Goal: Task Accomplishment & Management: Manage account settings

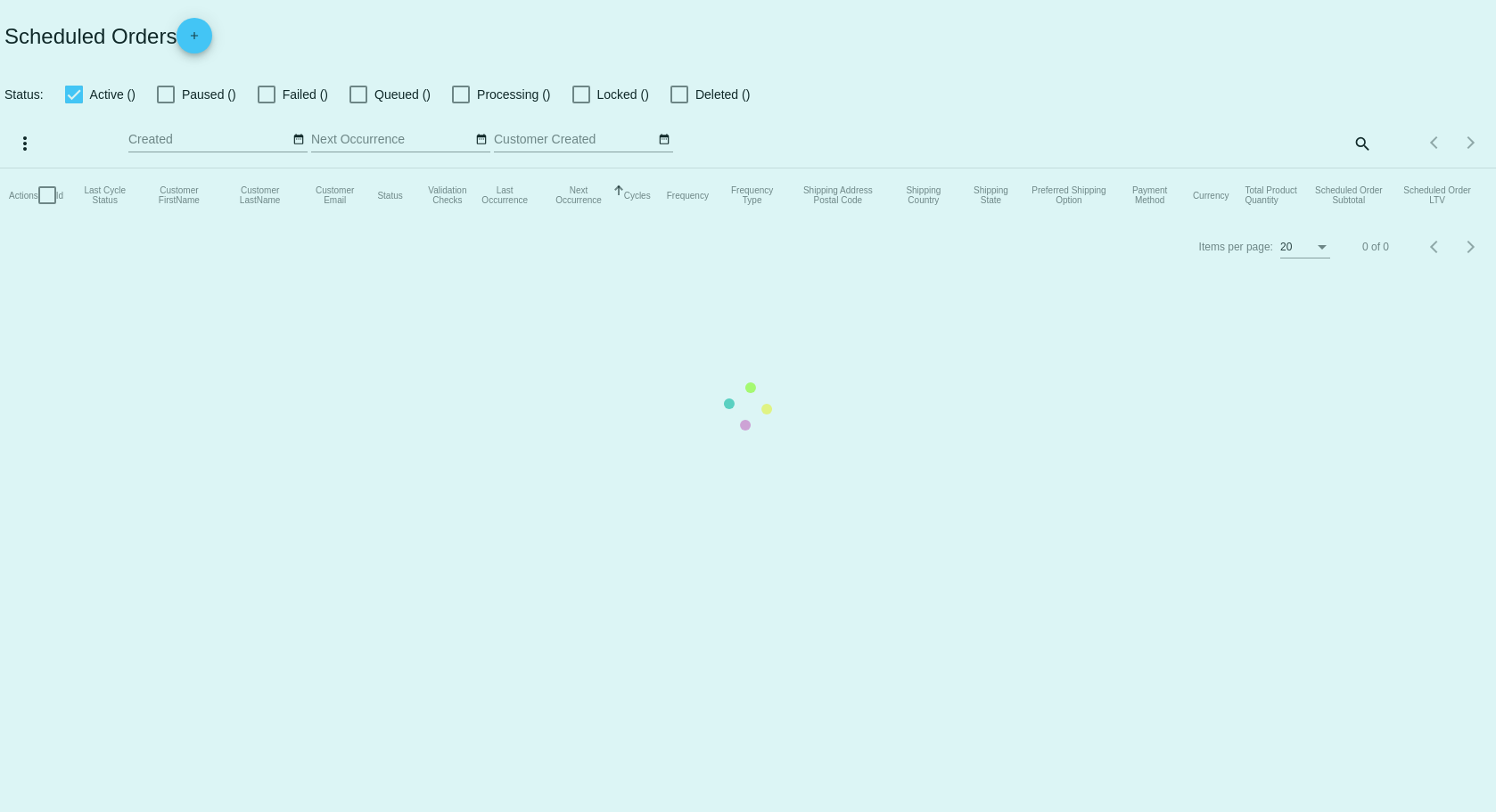
click at [1362, 169] on mat-table "Actions Id Last Cycle Status Customer FirstName Customer LastName Customer Emai…" at bounding box center [748, 196] width 1496 height 54
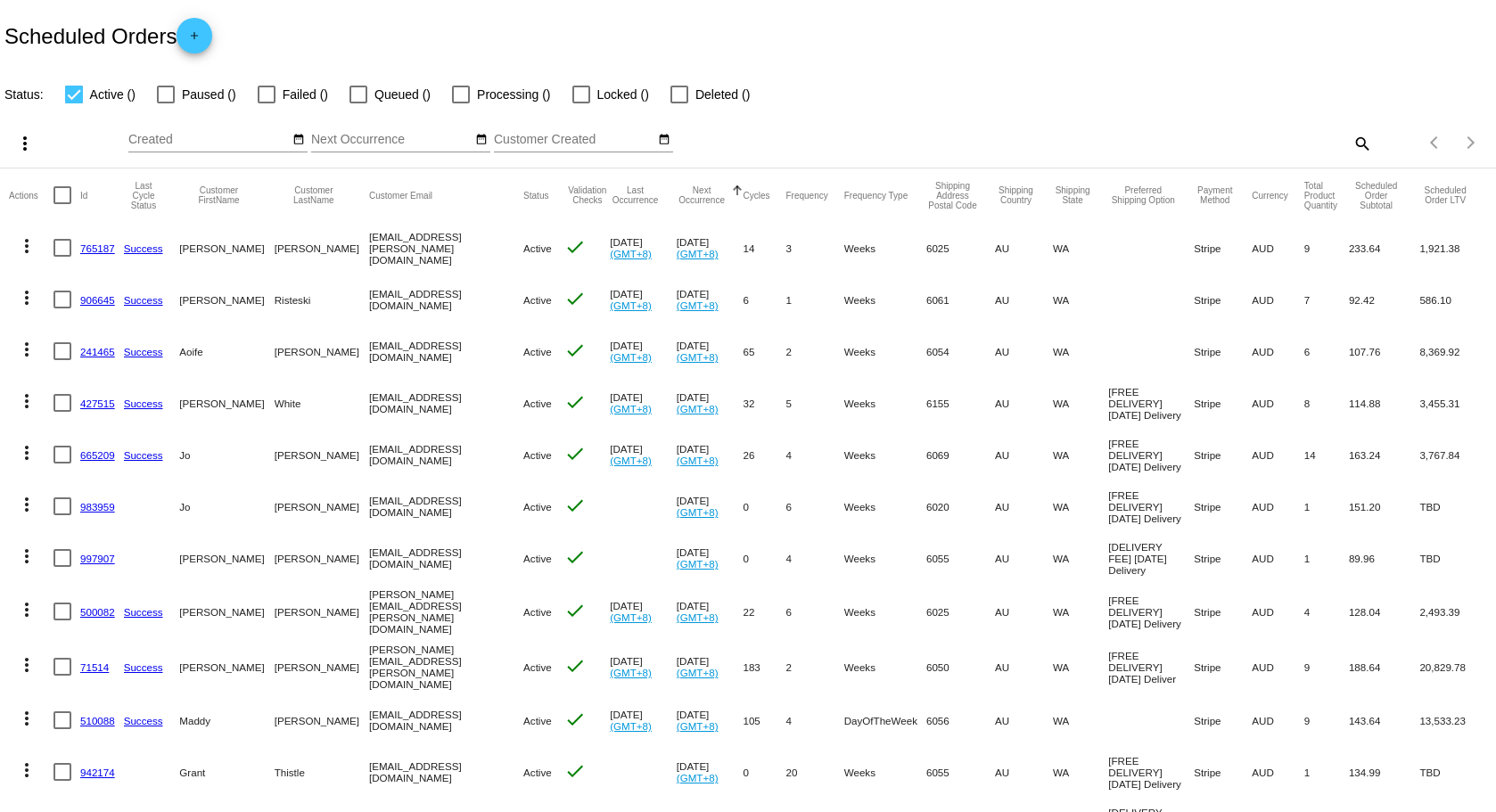
click at [1354, 145] on mat-icon "search" at bounding box center [1361, 143] width 21 height 28
click at [1322, 145] on input "Search" at bounding box center [1185, 140] width 373 height 14
paste input "[EMAIL_ADDRESS][DOMAIN_NAME]"
type input "[EMAIL_ADDRESS][DOMAIN_NAME]"
click at [1291, 40] on div "Scheduled Orders add" at bounding box center [748, 35] width 1496 height 71
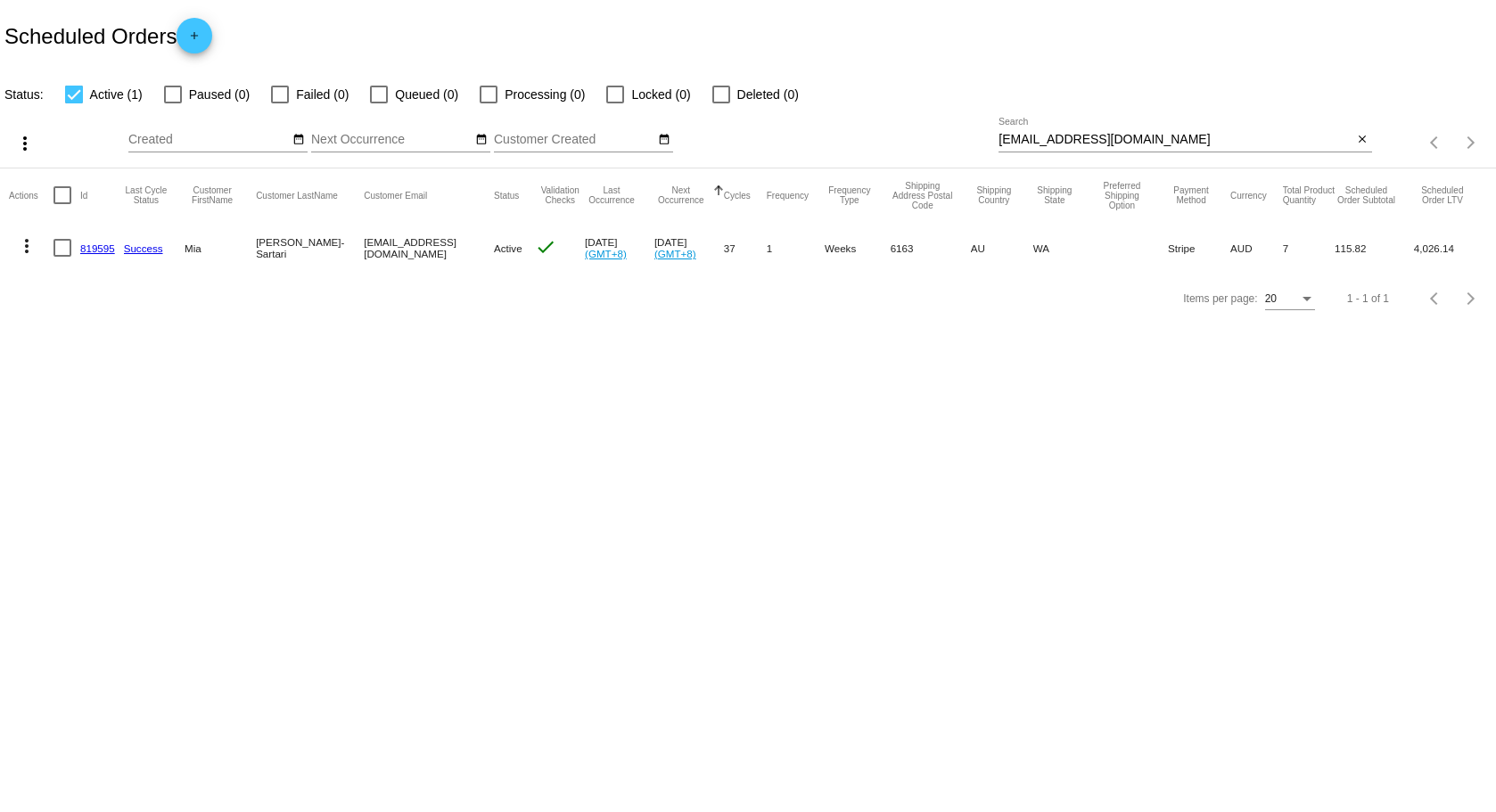
click at [29, 254] on mat-icon "more_vert" at bounding box center [26, 245] width 21 height 21
drag, startPoint x: 111, startPoint y: 426, endPoint x: 169, endPoint y: 409, distance: 60.4
click at [111, 425] on button "edit View / Edit" at bounding box center [97, 417] width 177 height 43
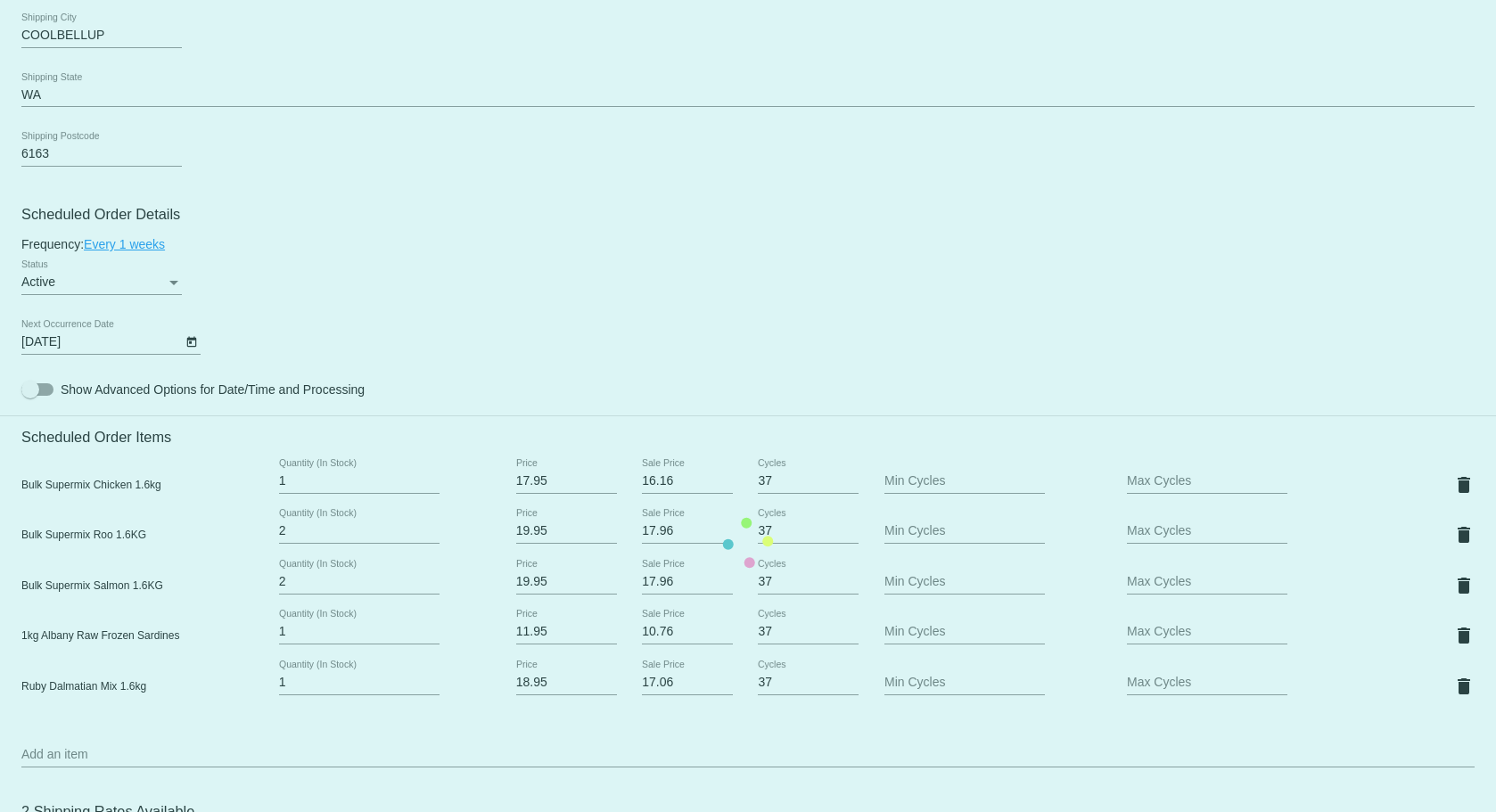
scroll to position [616, 0]
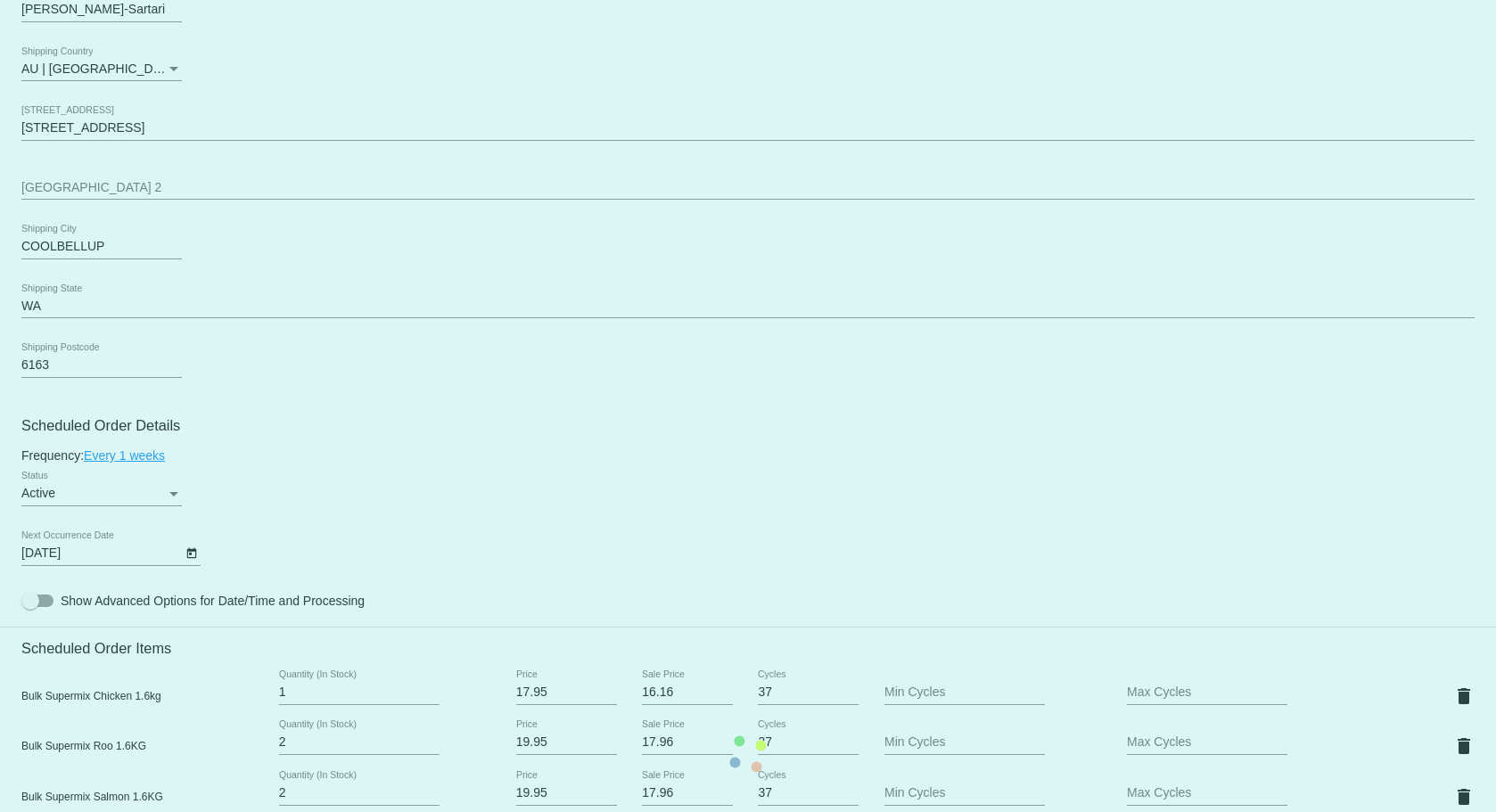
click at [180, 552] on mat-card "Customer 5721562: [PERSON_NAME]-Sartari [EMAIL_ADDRESS][DOMAIN_NAME] Customer S…" at bounding box center [748, 754] width 1496 height 1985
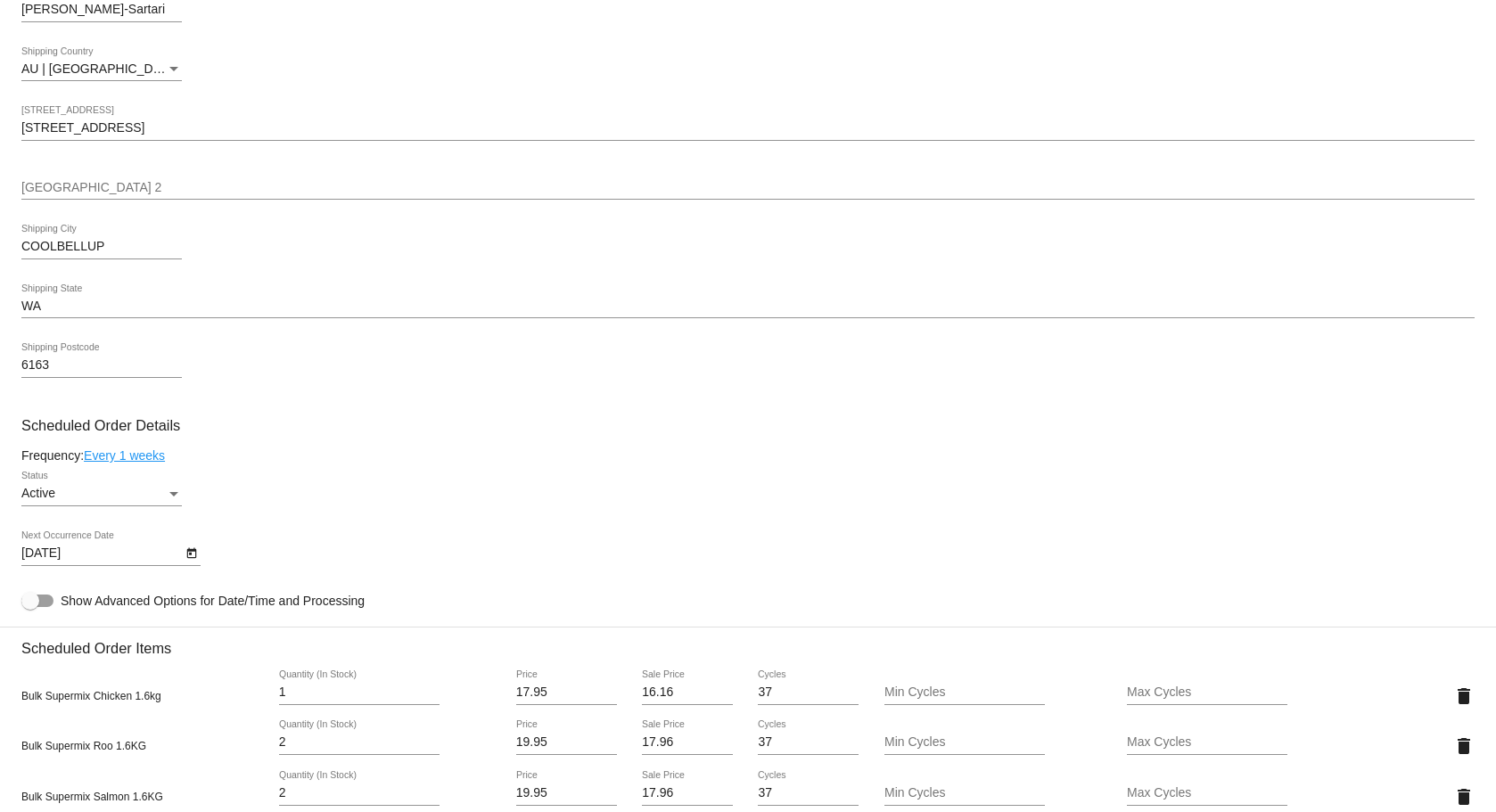
click at [179, 551] on body "arrow_back Scheduled Order #819595 Active more_vert Last Processing Cycle ID: 8…" at bounding box center [748, 406] width 1496 height 812
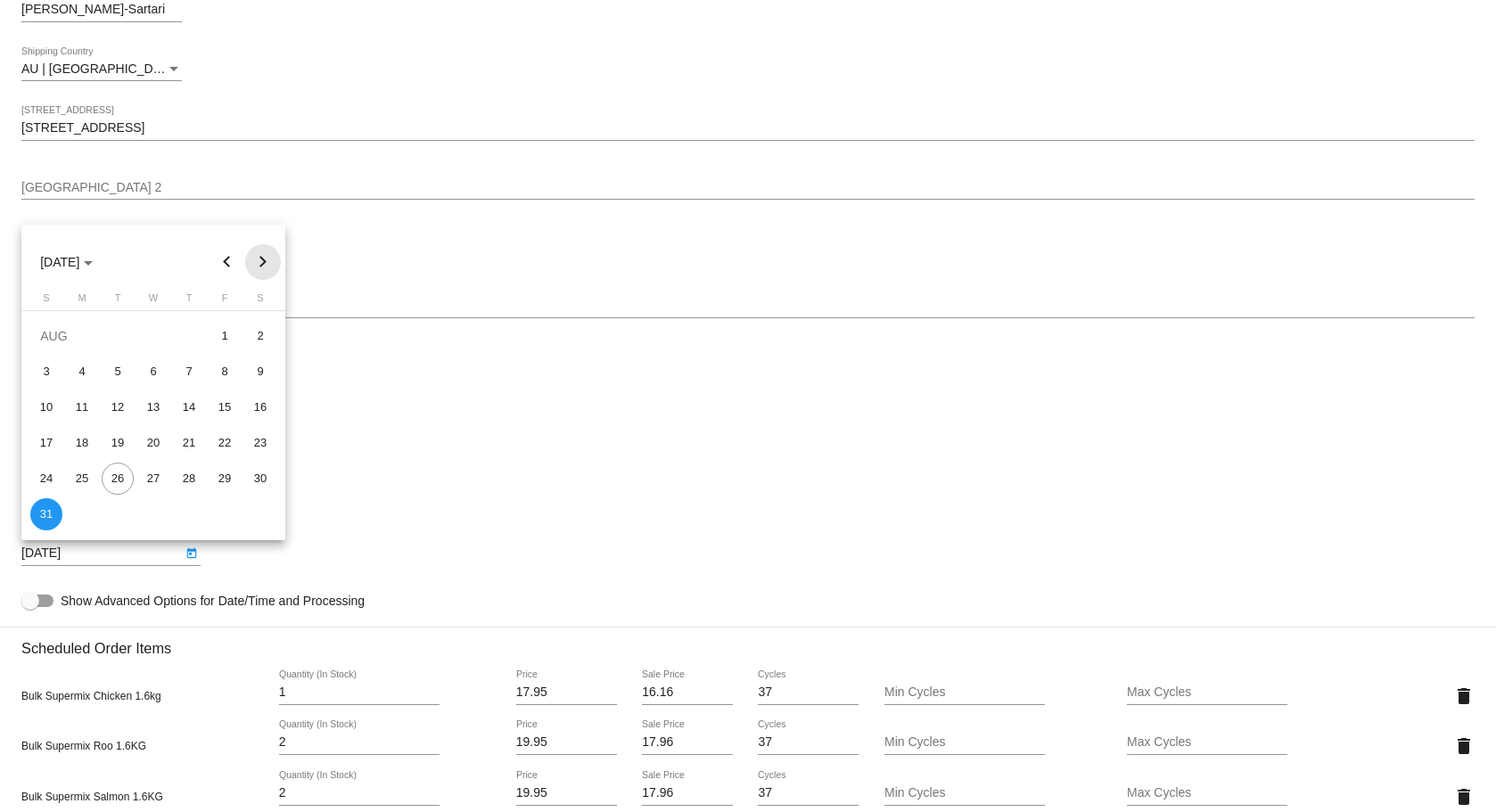
click at [258, 258] on button "Next month" at bounding box center [263, 262] width 36 height 36
click at [54, 408] on div "7" at bounding box center [46, 407] width 32 height 32
type input "[DATE]"
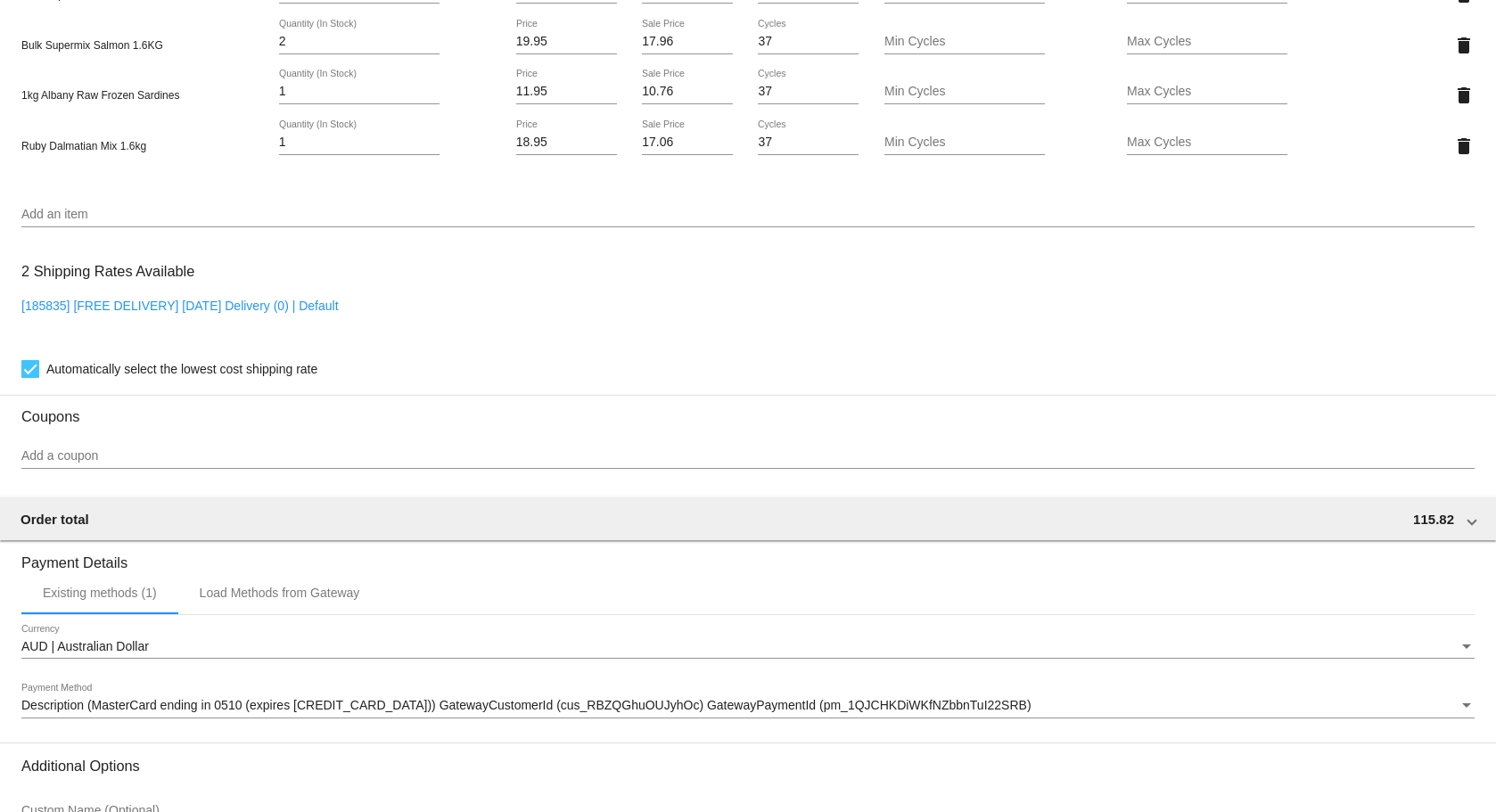
scroll to position [1551, 0]
